Goal: Navigation & Orientation: Find specific page/section

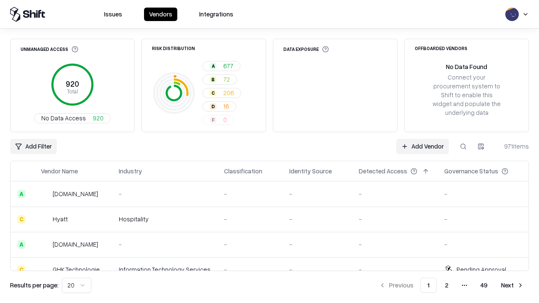
click at [77, 286] on html "Issues Vendors Integrations Unmanaged Access 920 Total No Data Access 920 Risk …" at bounding box center [269, 151] width 539 height 303
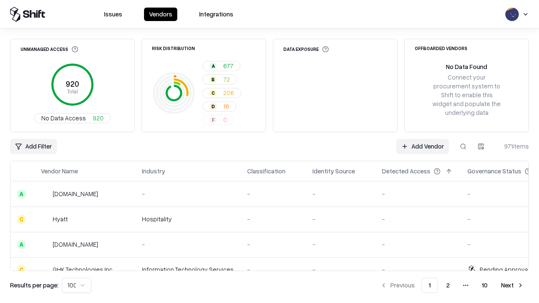
click at [513, 286] on button "Next" at bounding box center [512, 285] width 33 height 15
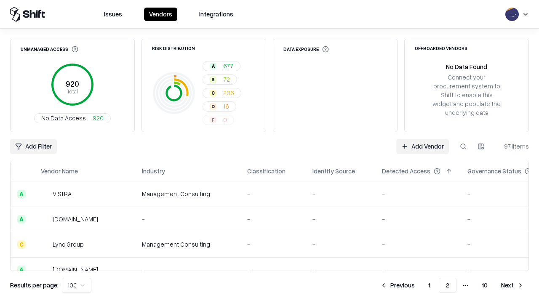
click at [513, 286] on button "Next" at bounding box center [512, 285] width 33 height 15
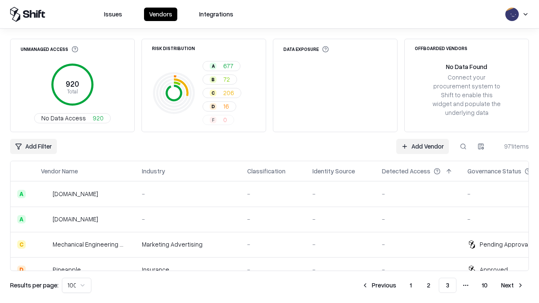
click at [513, 286] on button "Next" at bounding box center [512, 285] width 33 height 15
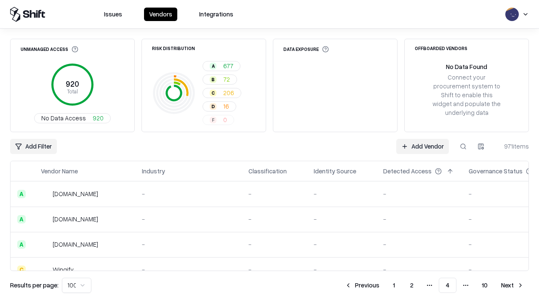
click at [513, 286] on button "Next" at bounding box center [512, 285] width 33 height 15
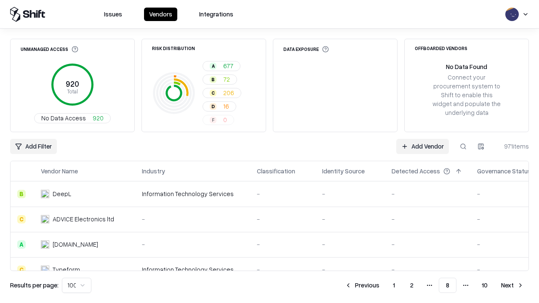
click at [513, 286] on button "Next" at bounding box center [512, 285] width 33 height 15
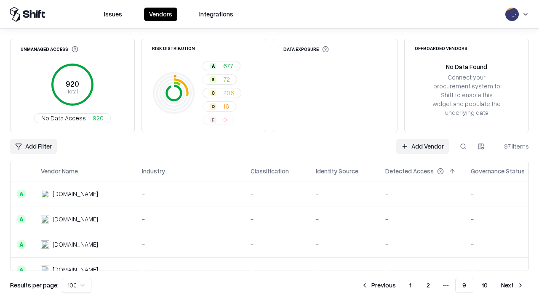
click at [513, 286] on button "Next" at bounding box center [512, 285] width 33 height 15
click at [398, 286] on button "Previous" at bounding box center [398, 285] width 45 height 15
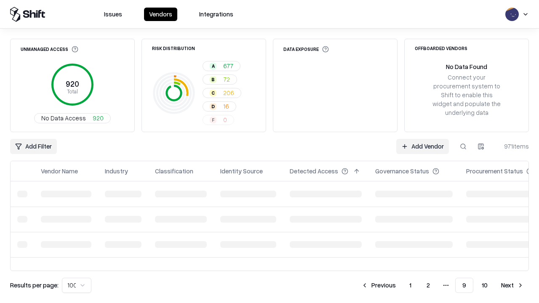
click at [379, 286] on button "Previous" at bounding box center [379, 285] width 45 height 15
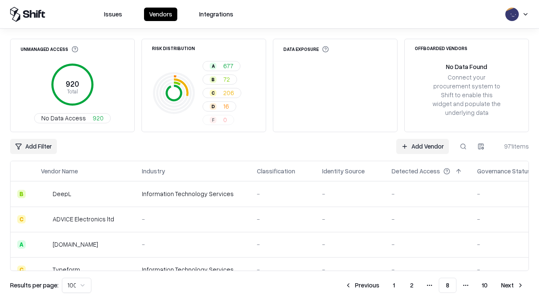
click at [362, 286] on button "Previous" at bounding box center [362, 285] width 45 height 15
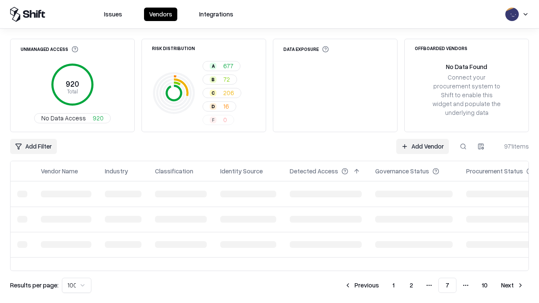
click at [362, 286] on button "Previous" at bounding box center [362, 285] width 45 height 15
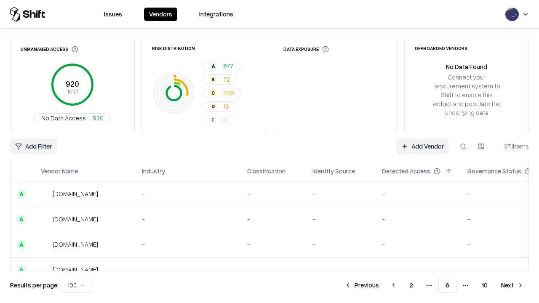
click at [362, 286] on button "Previous" at bounding box center [362, 285] width 45 height 15
